Goal: Task Accomplishment & Management: Use online tool/utility

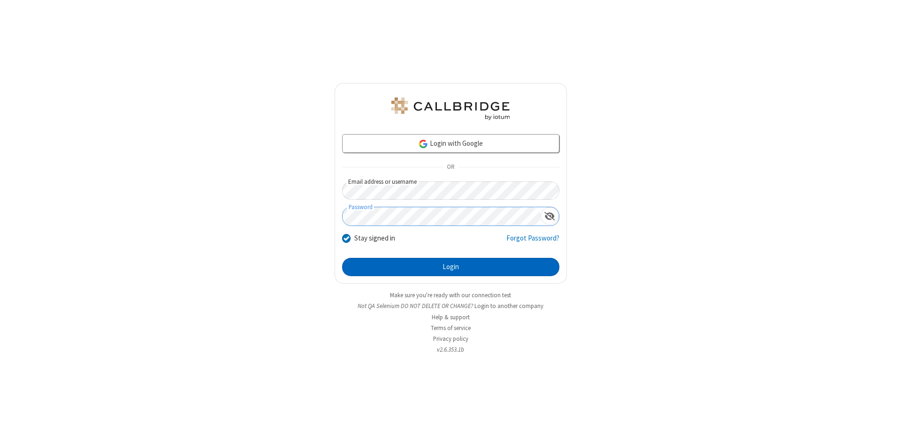
click at [450, 267] on button "Login" at bounding box center [450, 267] width 217 height 19
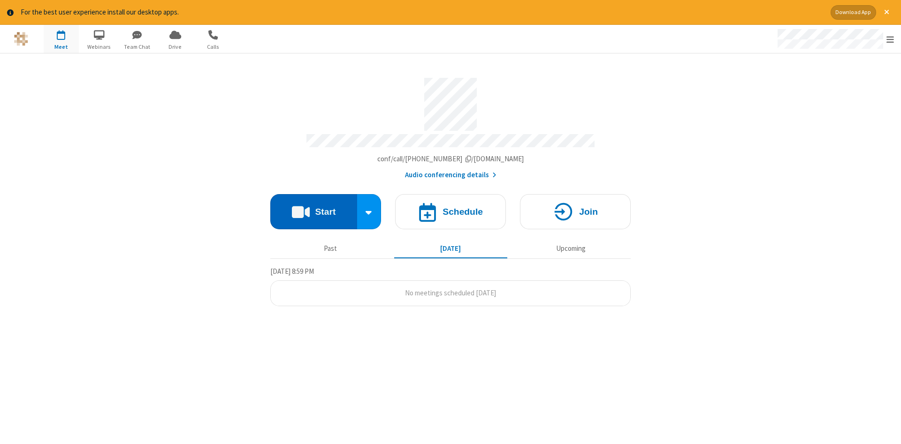
click at [313, 208] on button "Start" at bounding box center [313, 211] width 87 height 35
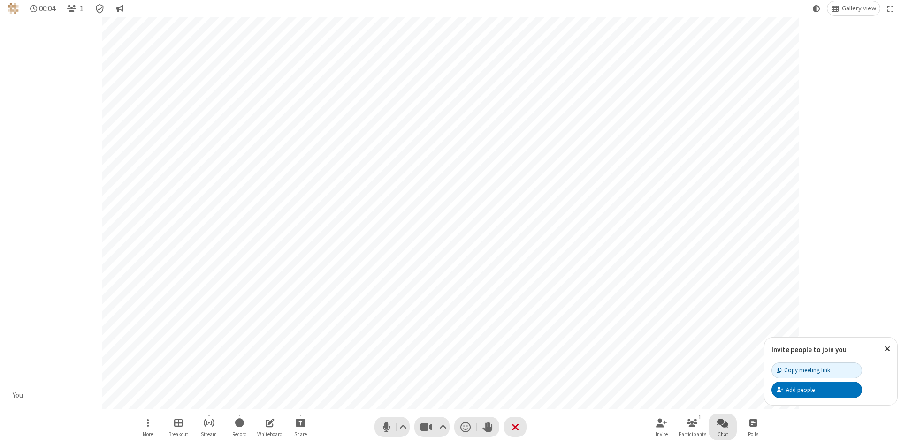
click at [722, 423] on span "Open chat" at bounding box center [722, 423] width 11 height 12
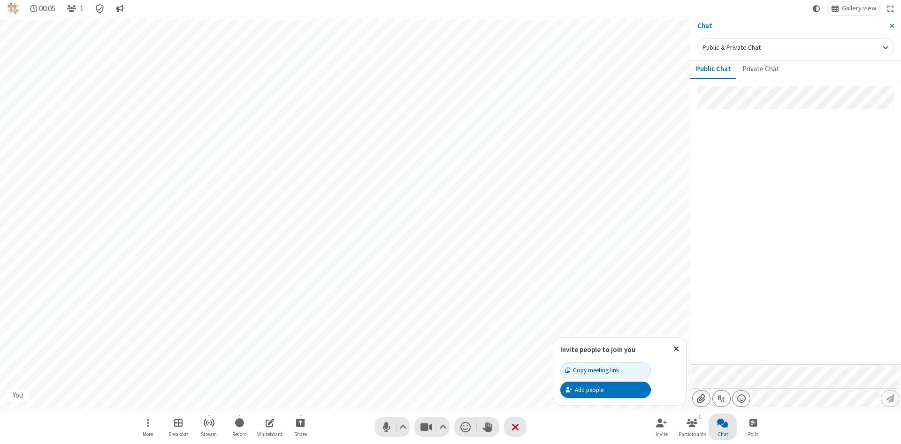
type input "C:\fakepath\doc_test.docx"
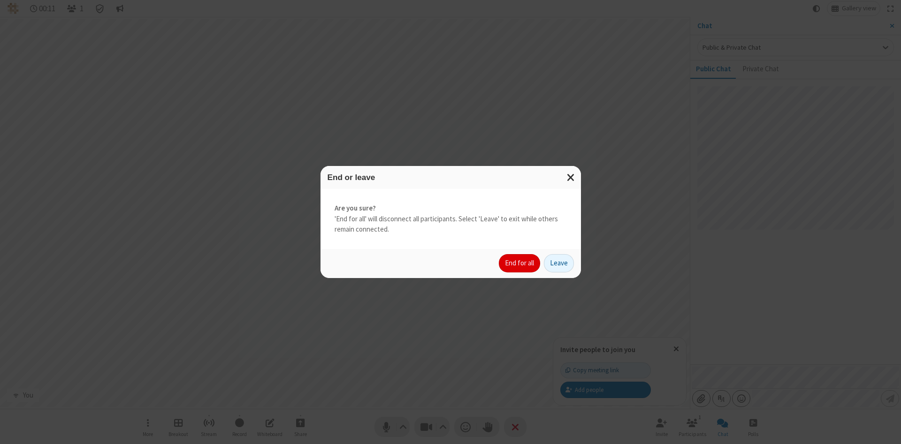
click at [520, 263] on button "End for all" at bounding box center [519, 263] width 41 height 19
